Goal: Book appointment/travel/reservation

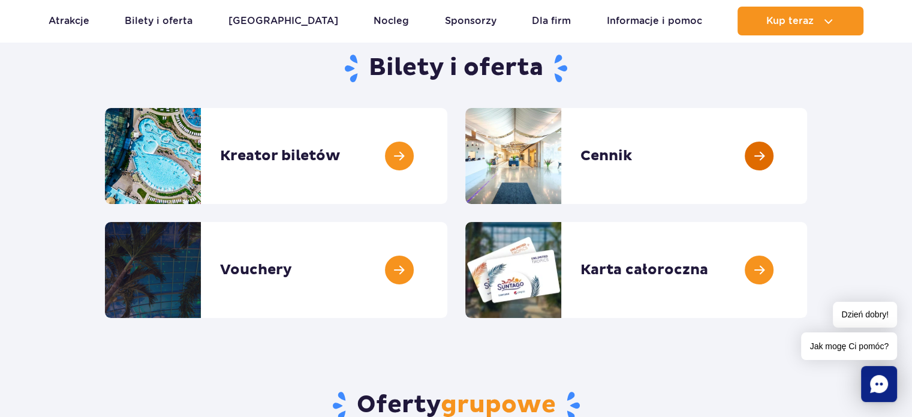
click at [807, 153] on link at bounding box center [807, 156] width 0 height 96
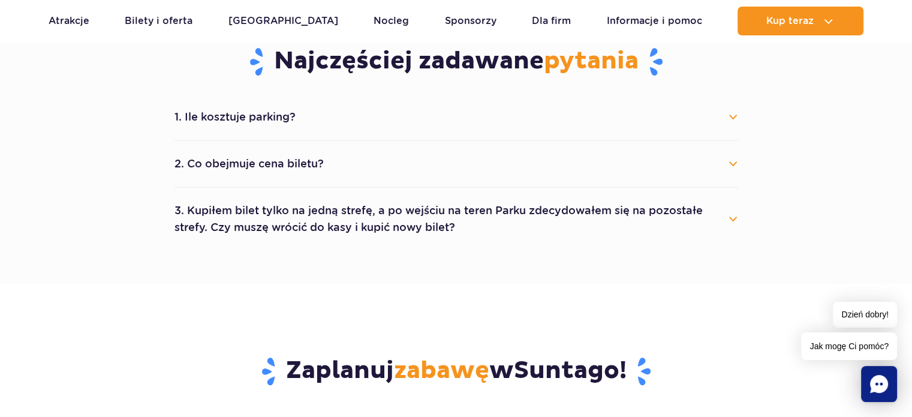
scroll to position [660, 0]
click at [701, 113] on button "1. Ile kosztuje parking?" at bounding box center [457, 117] width 564 height 26
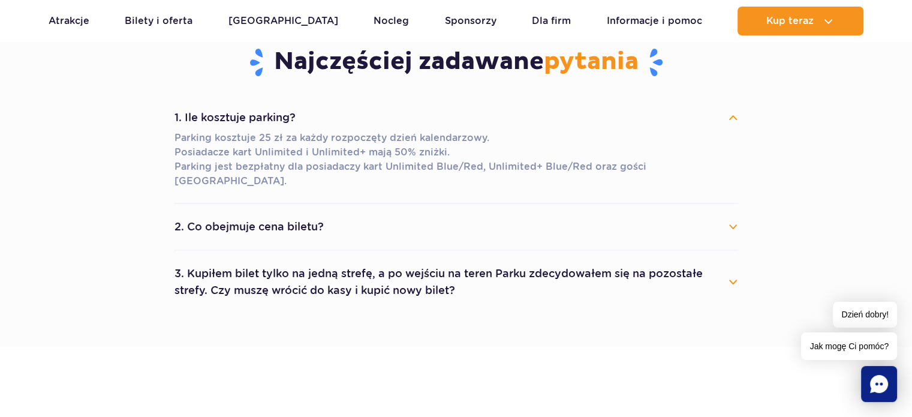
click at [701, 113] on button "1. Ile kosztuje parking?" at bounding box center [457, 117] width 564 height 26
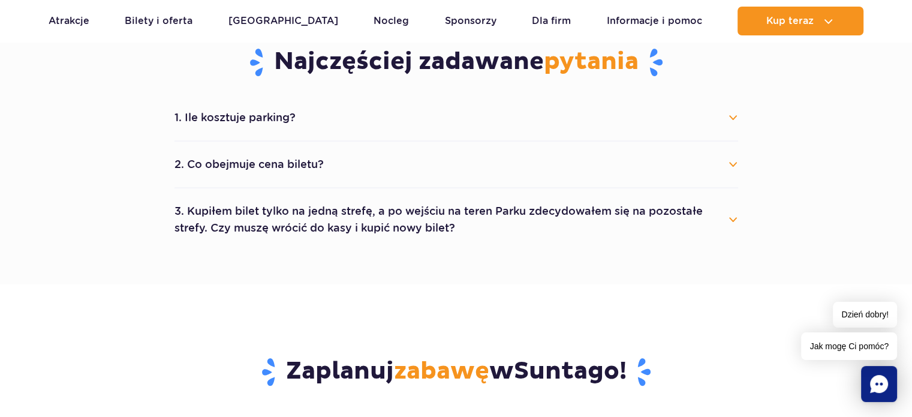
click at [702, 173] on button "2. Co obejmuje cena biletu?" at bounding box center [457, 164] width 564 height 26
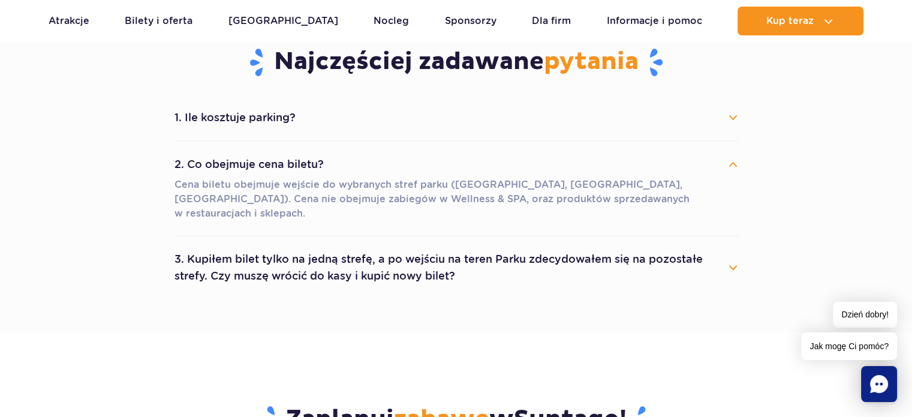
click at [703, 170] on button "2. Co obejmuje cena biletu?" at bounding box center [457, 164] width 564 height 26
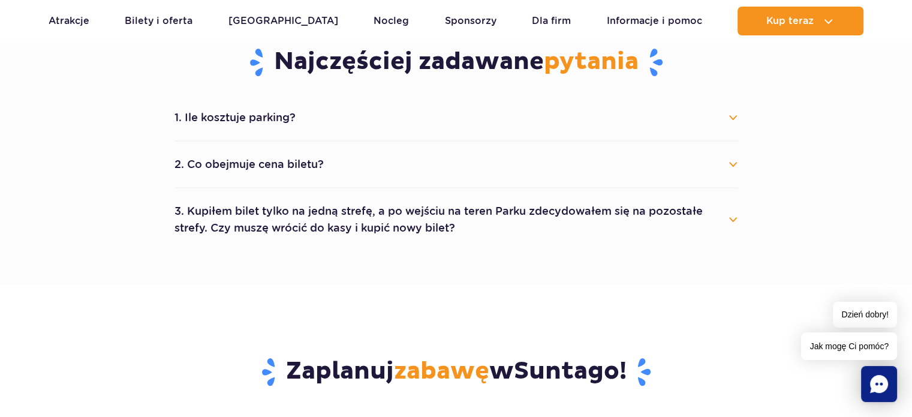
click at [701, 227] on button "3. Kupiłem bilet tylko na jedną strefę, a po wejściu na teren Parku zdecydowałe…" at bounding box center [457, 219] width 564 height 43
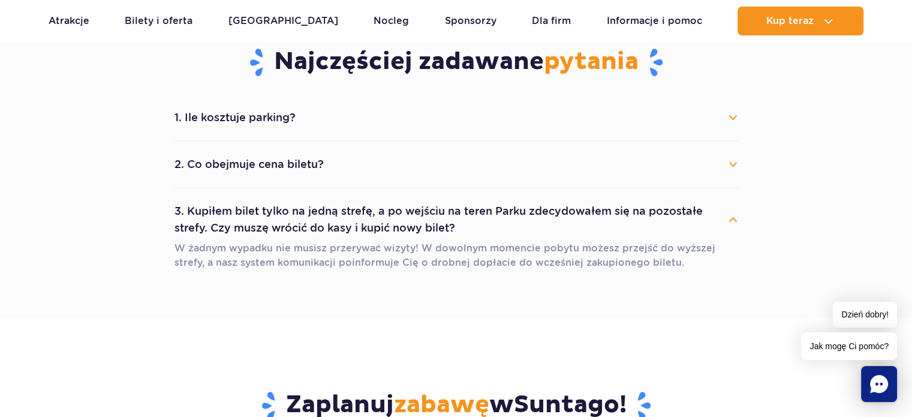
click at [701, 227] on button "3. Kupiłem bilet tylko na jedną strefę, a po wejściu na teren Parku zdecydowałe…" at bounding box center [457, 219] width 564 height 43
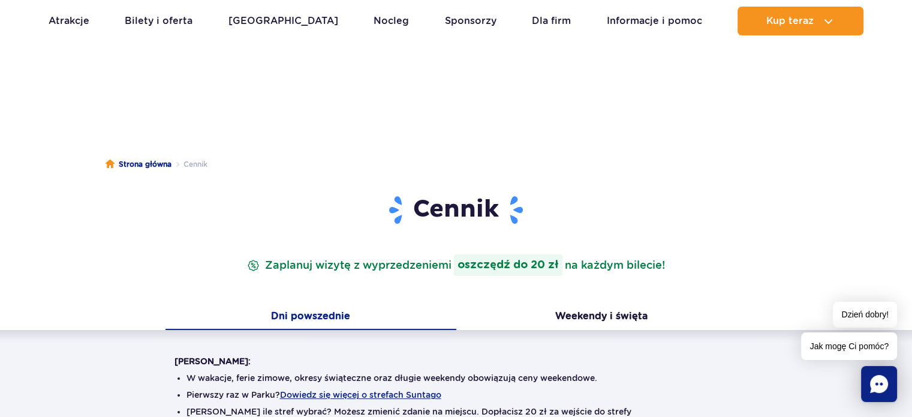
scroll to position [0, 0]
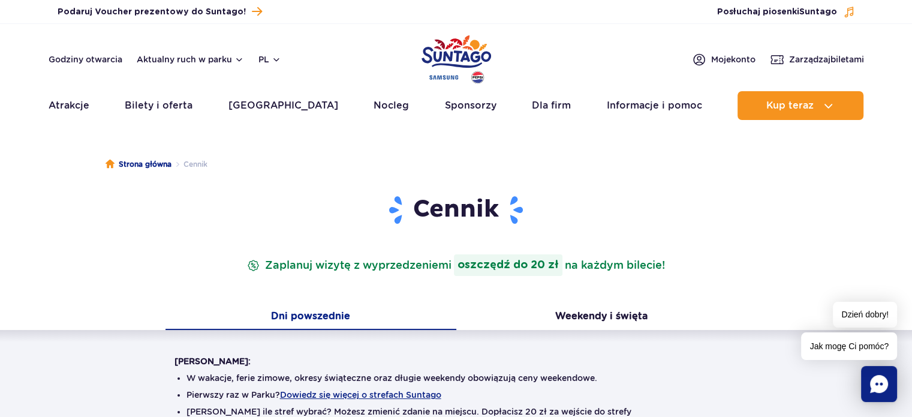
click at [334, 111] on ul "Aktualny ruch w parku Atrakcje Zjeżdżalnie Aster Rainbow Narval Więcej Baseny B…" at bounding box center [457, 105] width 816 height 29
click at [378, 113] on ul "Aktualny ruch w parku Atrakcje Zjeżdżalnie Aster Rainbow Narval Więcej Baseny B…" at bounding box center [457, 105] width 816 height 29
click at [374, 106] on link "Nocleg" at bounding box center [391, 105] width 35 height 29
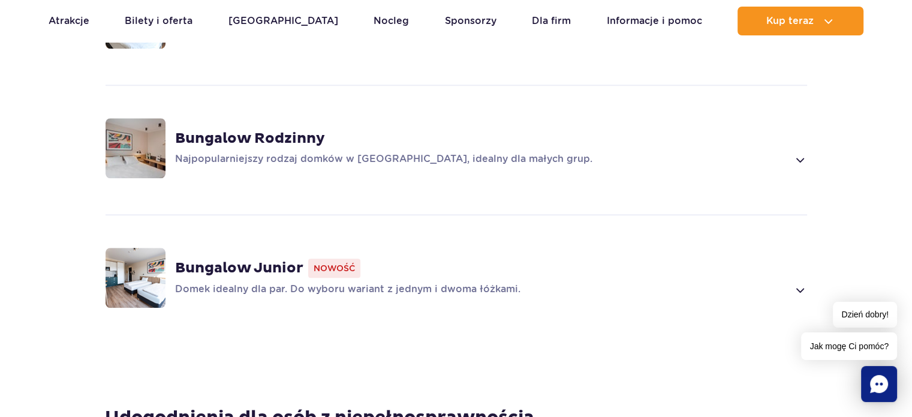
scroll to position [840, 0]
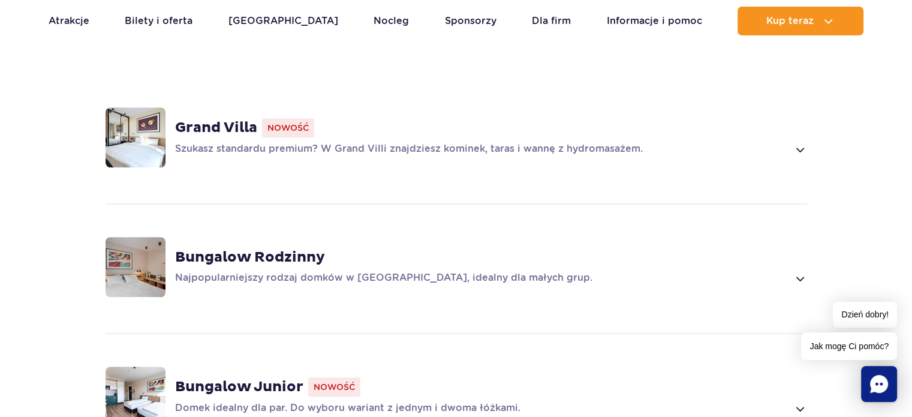
click at [788, 142] on p "Szukasz standardu premium? W Grand Villi znajdziesz kominek, taras i wannę z hy…" at bounding box center [482, 149] width 614 height 14
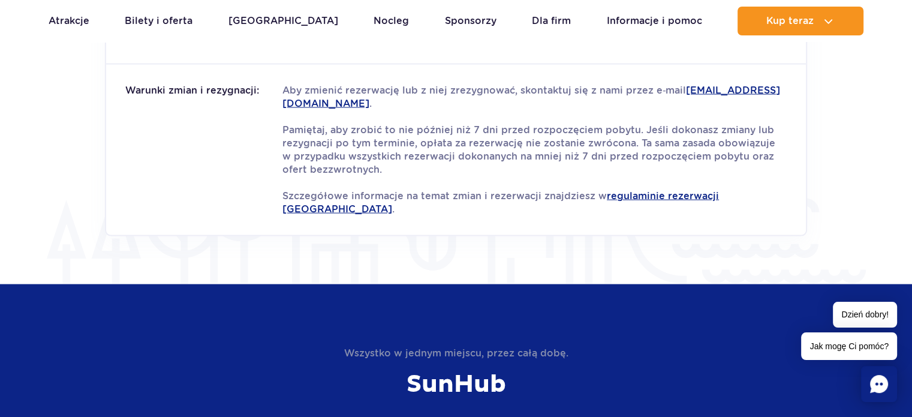
scroll to position [1439, 0]
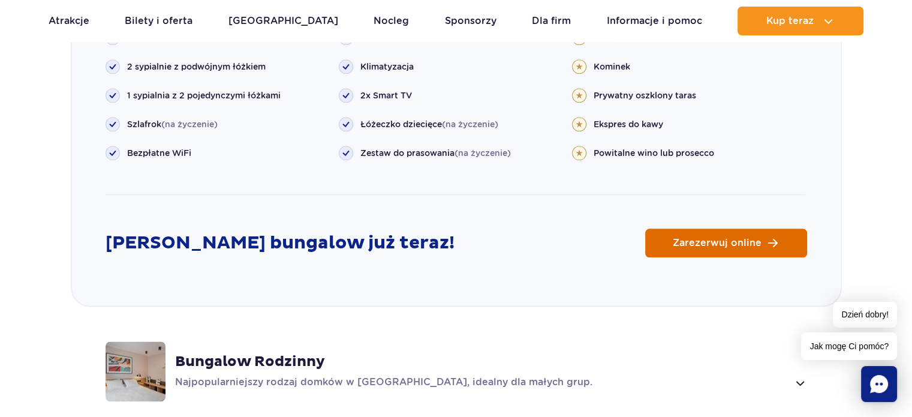
click at [724, 234] on link "Zarezerwuj online" at bounding box center [726, 243] width 162 height 29
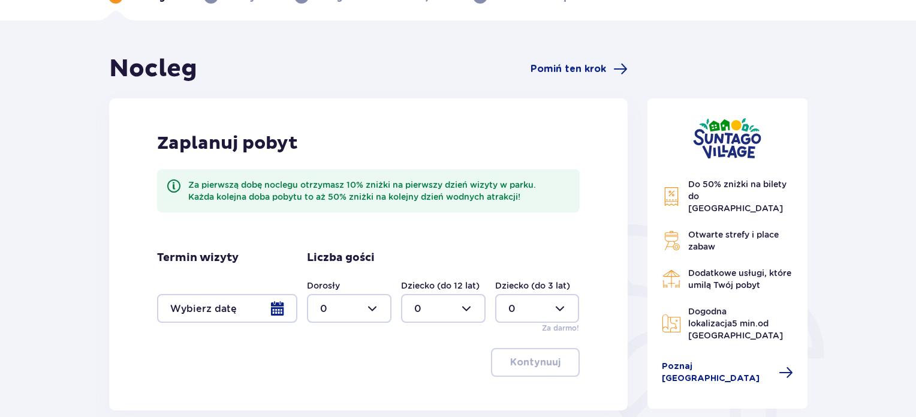
scroll to position [180, 0]
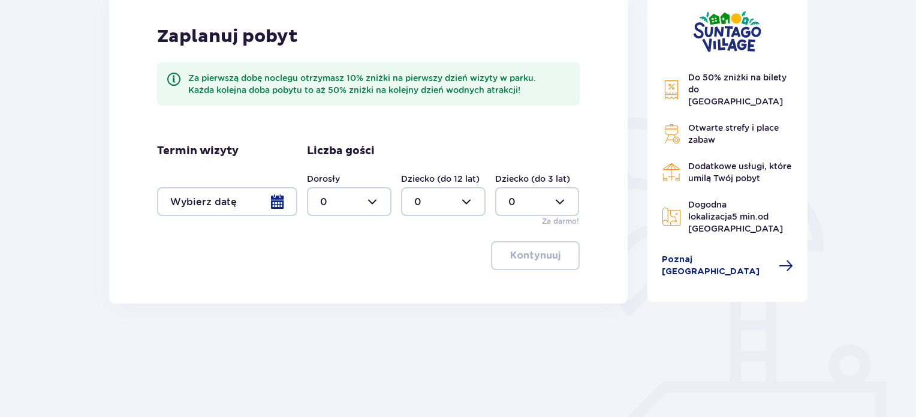
click at [266, 208] on div at bounding box center [227, 201] width 140 height 29
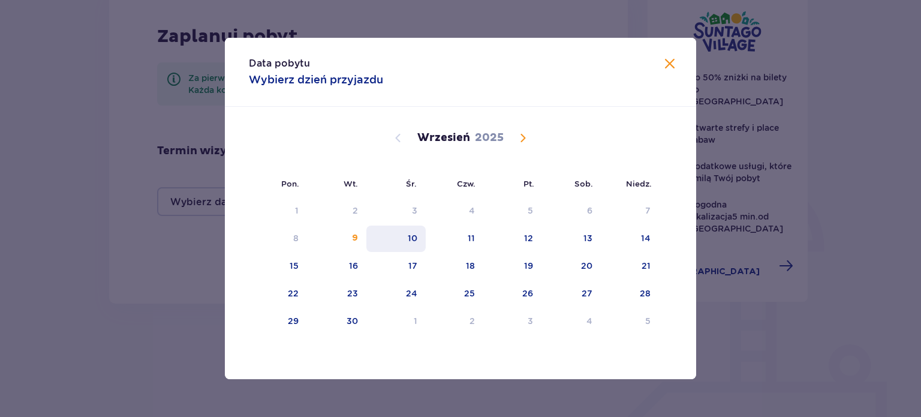
click at [405, 239] on div "10" at bounding box center [395, 239] width 59 height 26
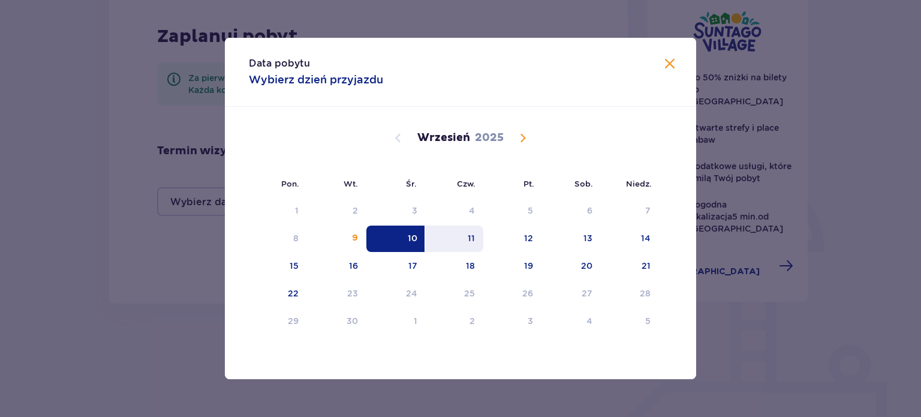
click at [472, 244] on div "11" at bounding box center [455, 239] width 58 height 26
type input "10.09.25 - 11.09.25"
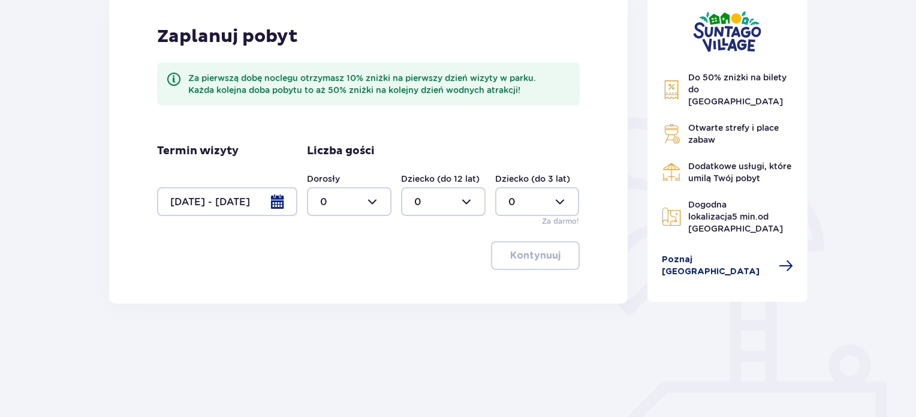
click at [381, 208] on div at bounding box center [349, 201] width 85 height 29
click at [375, 282] on span "2" at bounding box center [349, 288] width 82 height 25
click at [362, 200] on div at bounding box center [349, 201] width 85 height 29
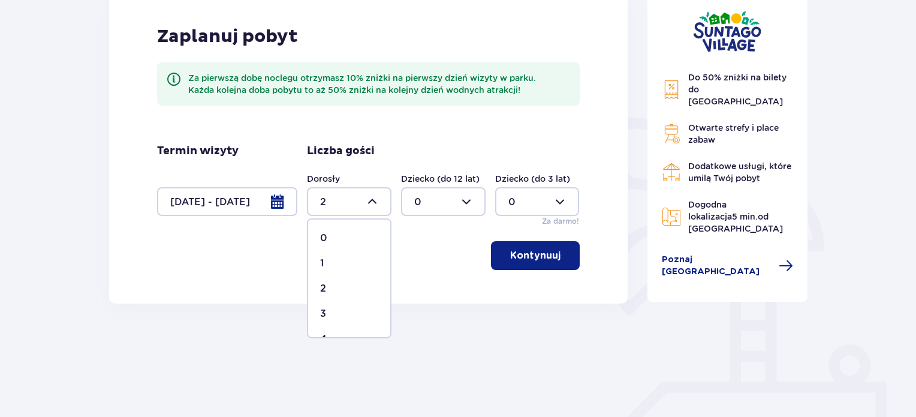
click at [360, 254] on span "1" at bounding box center [349, 263] width 82 height 25
type input "1"
click at [511, 253] on p "Kontynuuj" at bounding box center [535, 255] width 50 height 13
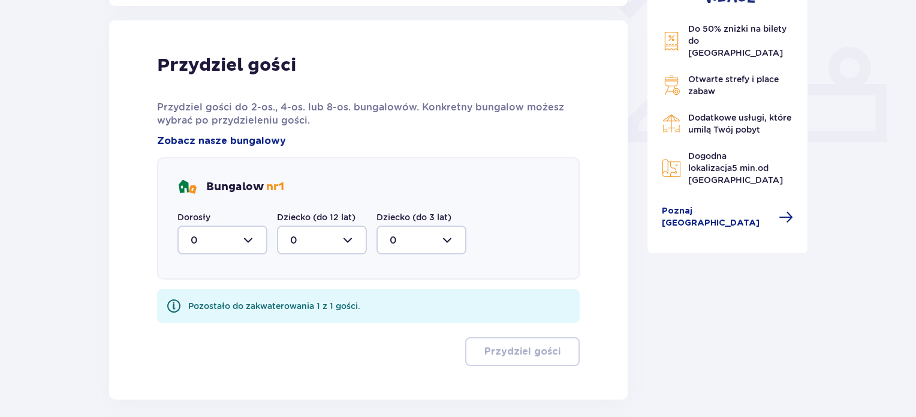
scroll to position [483, 0]
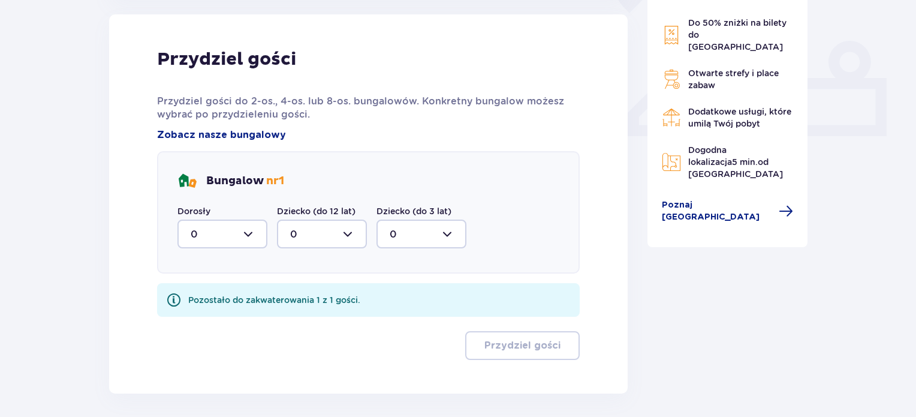
click at [259, 235] on div at bounding box center [223, 234] width 90 height 29
click at [247, 235] on div at bounding box center [223, 234] width 90 height 29
click at [247, 297] on div "1" at bounding box center [223, 295] width 64 height 13
type input "1"
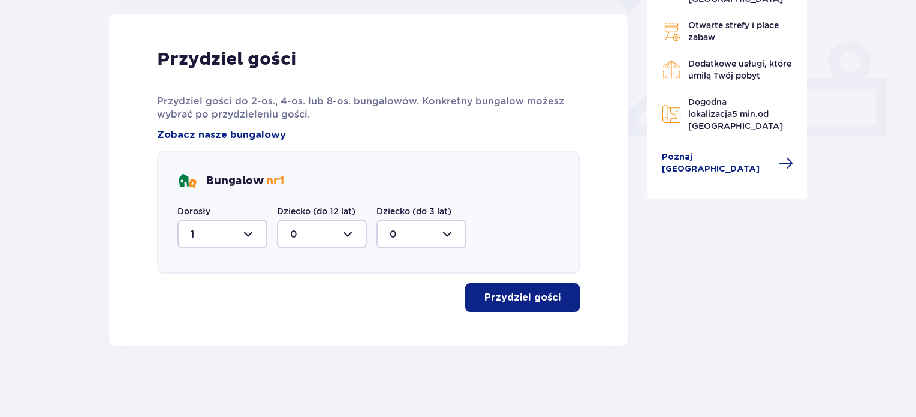
click at [486, 297] on p "Przydziel gości" at bounding box center [523, 297] width 76 height 13
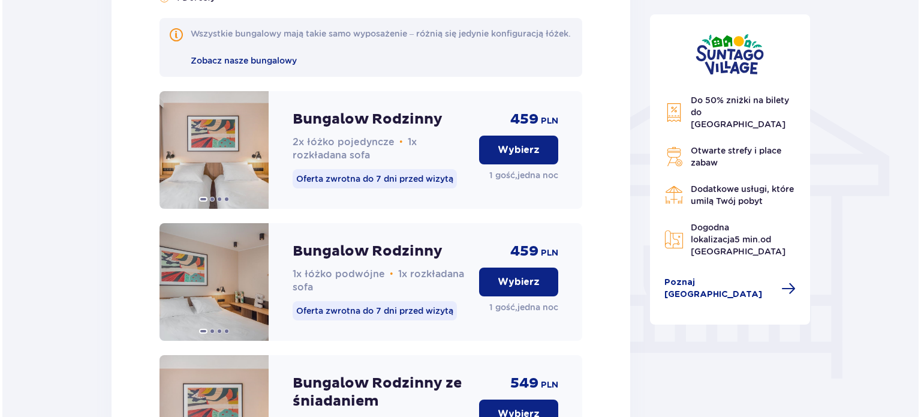
scroll to position [888, 0]
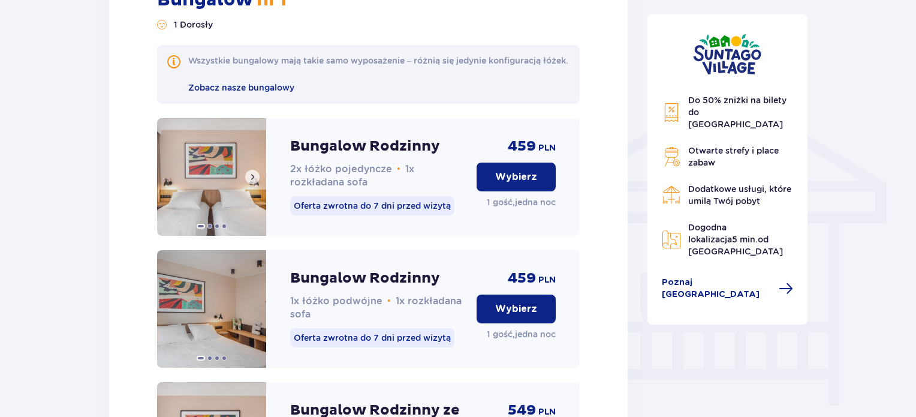
click at [211, 229] on span at bounding box center [210, 226] width 5 height 5
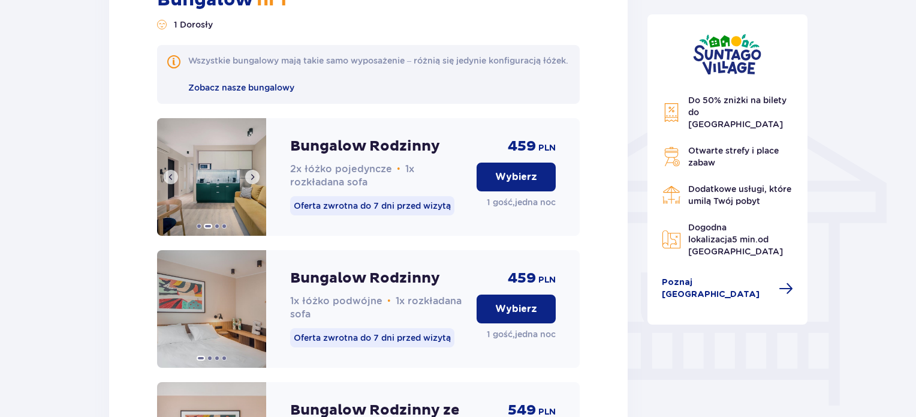
click at [254, 182] on span at bounding box center [253, 177] width 10 height 10
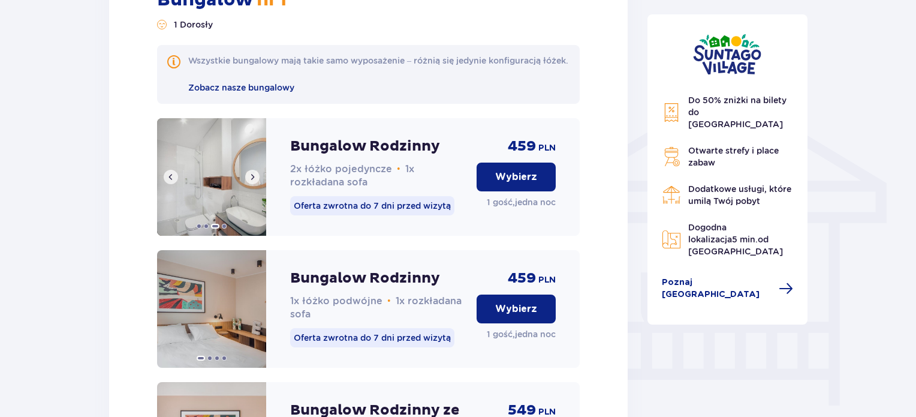
click at [254, 182] on span at bounding box center [253, 177] width 10 height 10
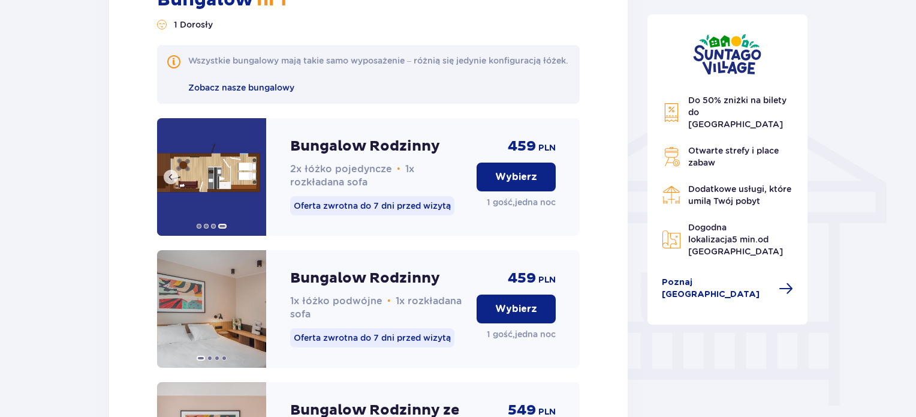
click at [254, 185] on img at bounding box center [211, 177] width 109 height 118
